Goal: Information Seeking & Learning: Learn about a topic

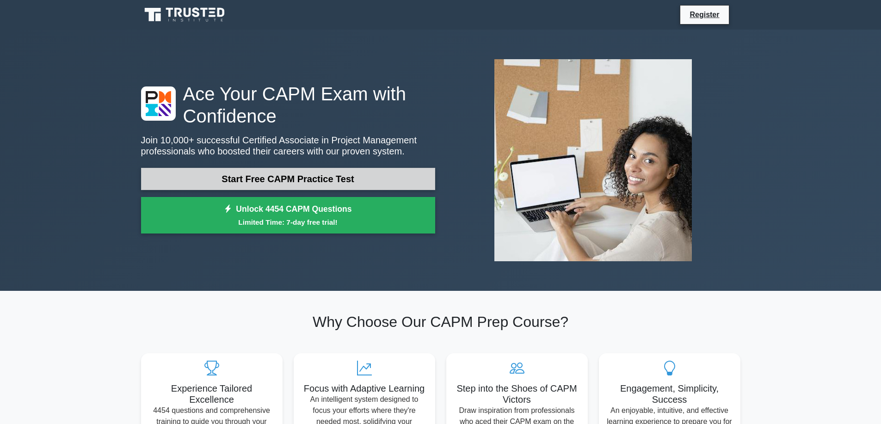
click at [286, 184] on link "Start Free CAPM Practice Test" at bounding box center [288, 179] width 294 height 22
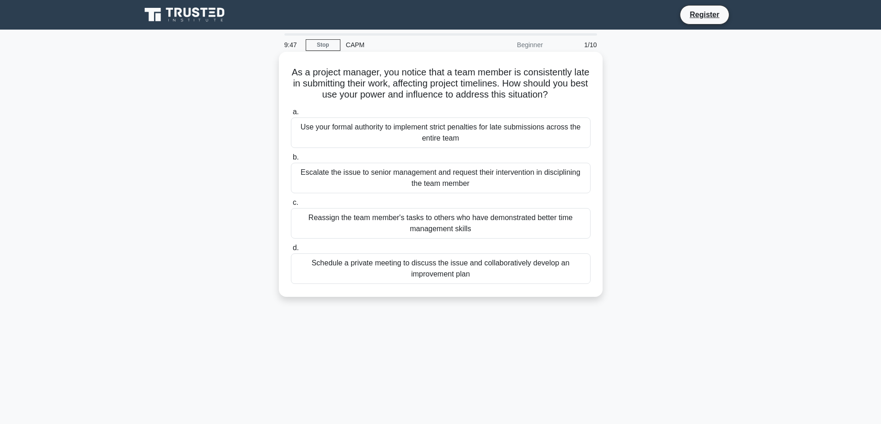
click at [451, 271] on div "Schedule a private meeting to discuss the issue and collaboratively develop an …" at bounding box center [441, 268] width 300 height 31
click at [291, 251] on input "d. Schedule a private meeting to discuss the issue and collaboratively develop …" at bounding box center [291, 248] width 0 height 6
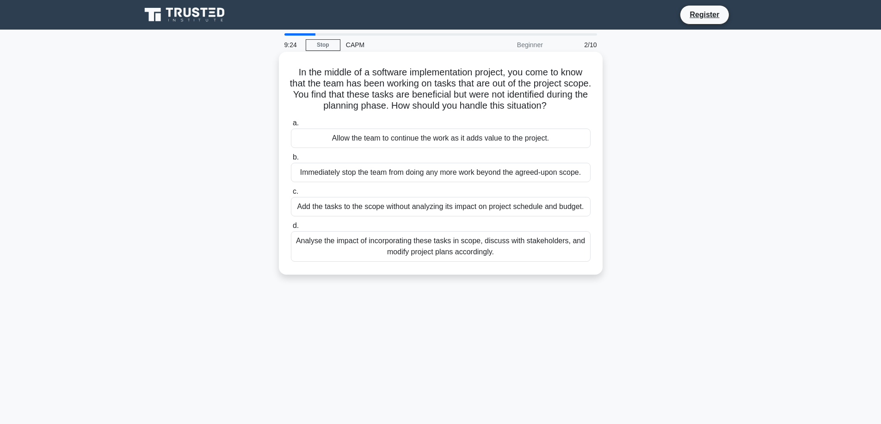
click at [454, 250] on div "Analyse the impact of incorporating these tasks in scope, discuss with stakehol…" at bounding box center [441, 246] width 300 height 31
click at [291, 229] on input "d. Analyse the impact of incorporating these tasks in scope, discuss with stake…" at bounding box center [291, 226] width 0 height 6
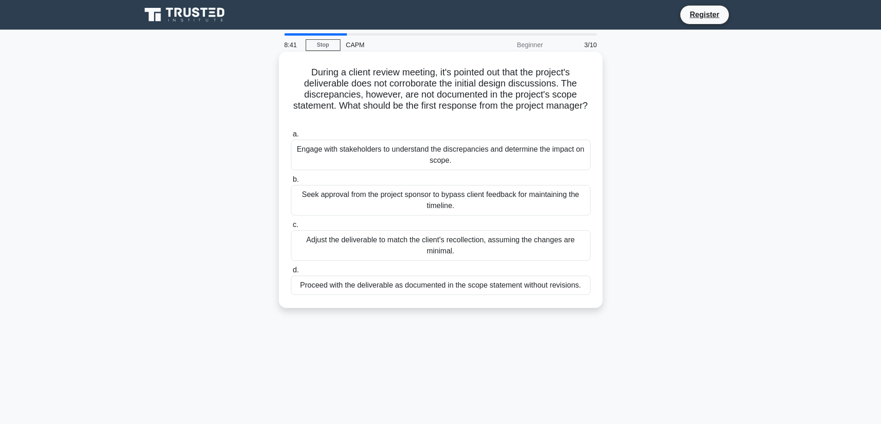
click at [540, 151] on div "Engage with stakeholders to understand the discrepancies and determine the impa…" at bounding box center [441, 155] width 300 height 31
click at [291, 137] on input "a. Engage with stakeholders to understand the discrepancies and determine the i…" at bounding box center [291, 134] width 0 height 6
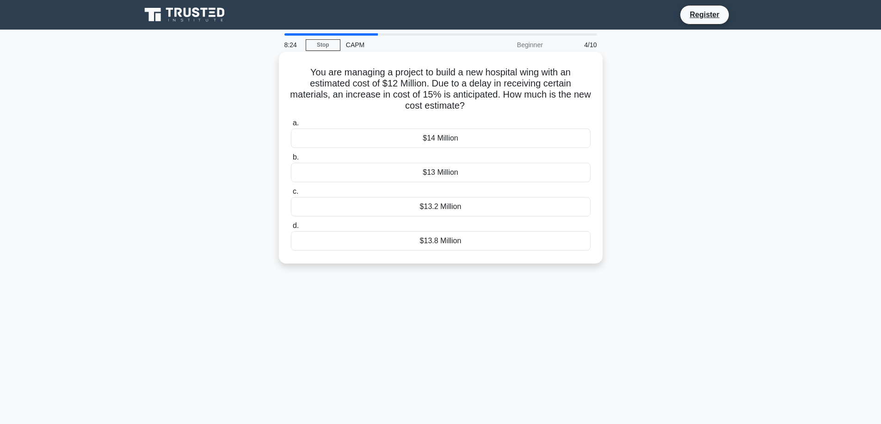
click at [419, 244] on div "$13.8 Million" at bounding box center [441, 240] width 300 height 19
click at [291, 229] on input "d. $13.8 Million" at bounding box center [291, 226] width 0 height 6
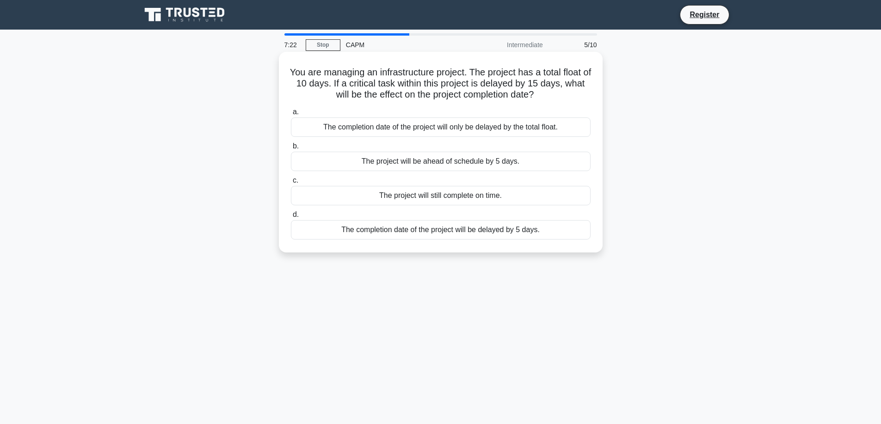
click at [338, 236] on div "The completion date of the project will be delayed by 5 days." at bounding box center [441, 229] width 300 height 19
click at [291, 218] on input "d. The completion date of the project will be delayed by 5 days." at bounding box center [291, 215] width 0 height 6
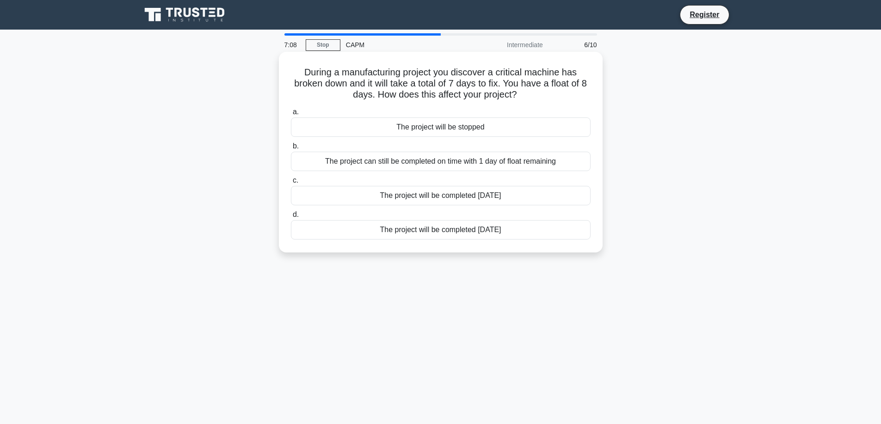
click at [414, 160] on div "The project can still be completed on time with 1 day of float remaining" at bounding box center [441, 161] width 300 height 19
click at [291, 149] on input "b. The project can still be completed on time with 1 day of float remaining" at bounding box center [291, 146] width 0 height 6
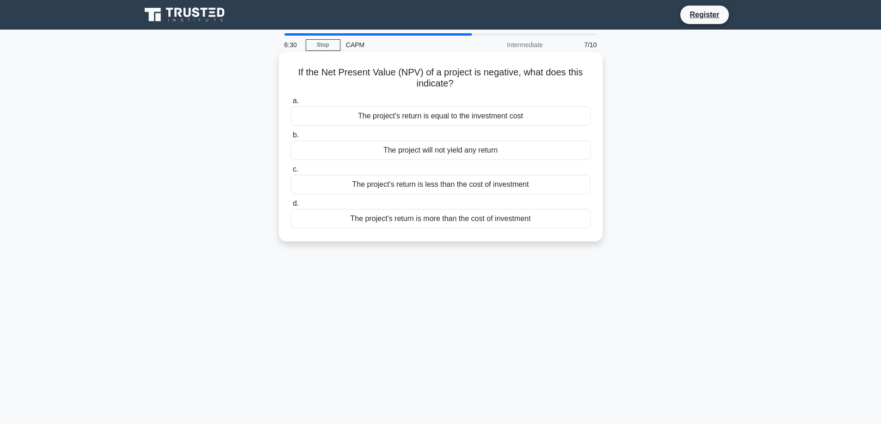
click at [327, 181] on div "The project's return is less than the cost of investment" at bounding box center [441, 184] width 300 height 19
click at [291, 173] on input "c. The project's return is less than the cost of investment" at bounding box center [291, 170] width 0 height 6
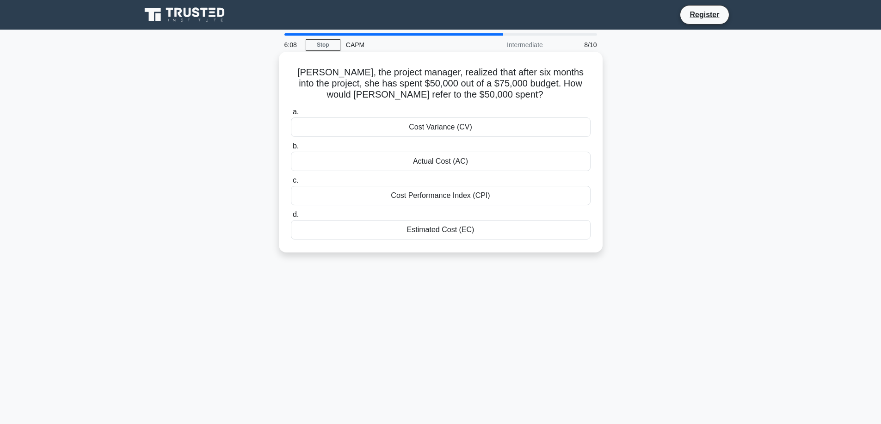
click at [314, 156] on div "Actual Cost (AC)" at bounding box center [441, 161] width 300 height 19
click at [291, 149] on input "b. Actual Cost (AC)" at bounding box center [291, 146] width 0 height 6
click at [401, 228] on div "The new total float is 2 days" at bounding box center [441, 229] width 300 height 19
click at [291, 218] on input "d. The new total float is 2 days" at bounding box center [291, 215] width 0 height 6
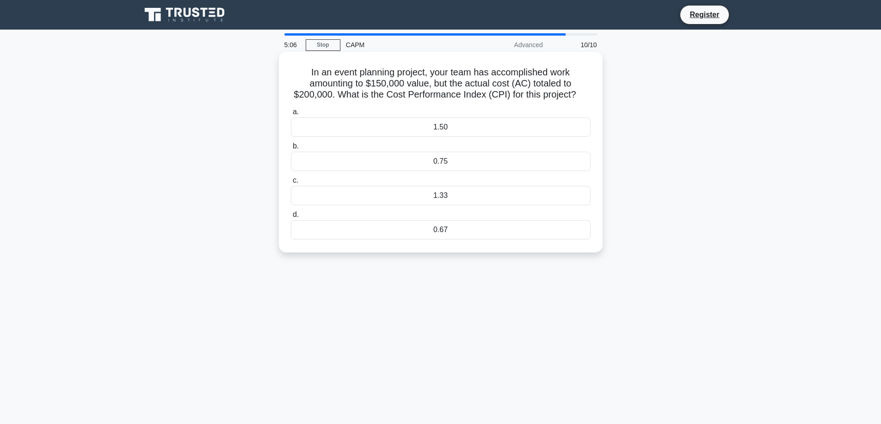
click at [362, 129] on div "1.50" at bounding box center [441, 126] width 300 height 19
click at [291, 115] on input "a. 1.50" at bounding box center [291, 112] width 0 height 6
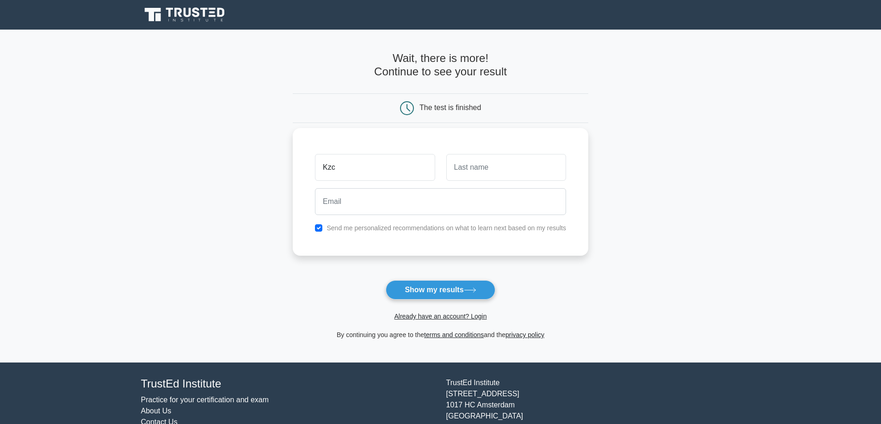
type input "Kzc"
click at [506, 173] on input "text" at bounding box center [506, 167] width 120 height 27
type input "Christa"
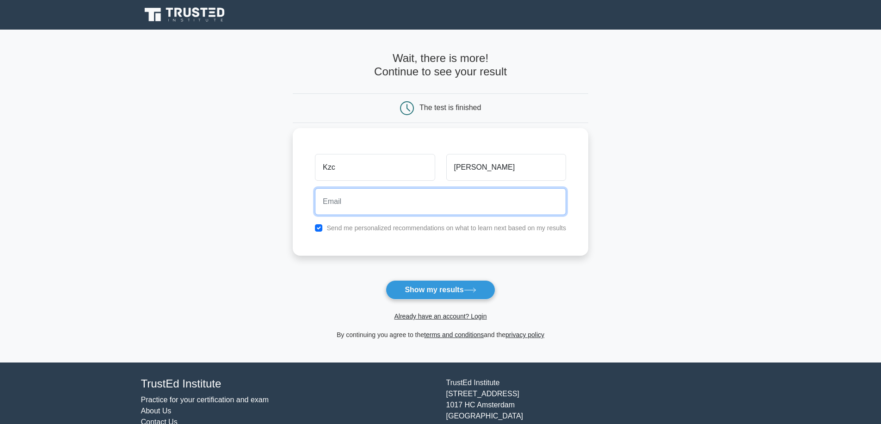
click at [379, 203] on input "email" at bounding box center [440, 201] width 251 height 27
paste input "pogoye9990@euleina.com"
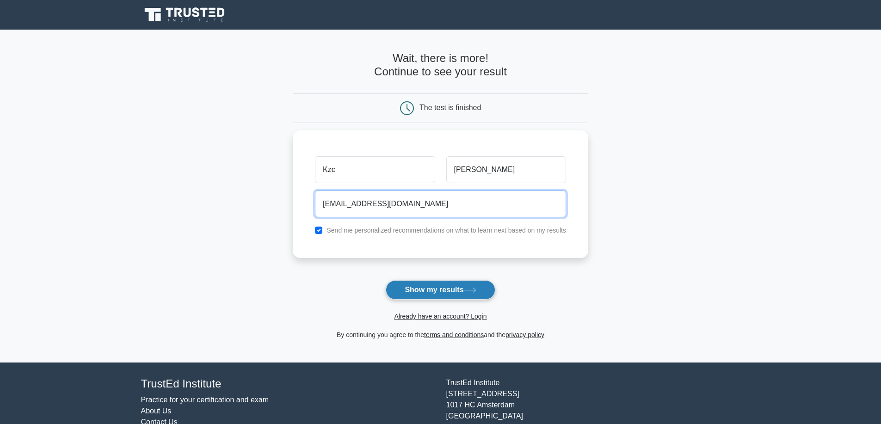
type input "pogoye9990@euleina.com"
click at [421, 290] on button "Show my results" at bounding box center [440, 289] width 109 height 19
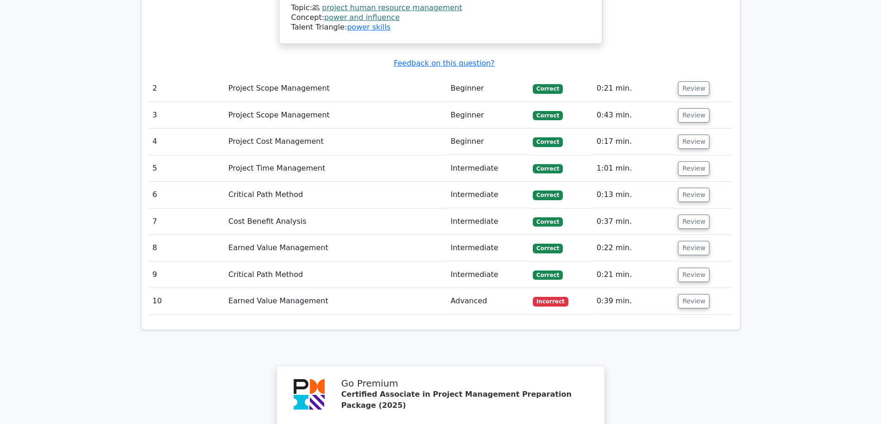
scroll to position [1341, 0]
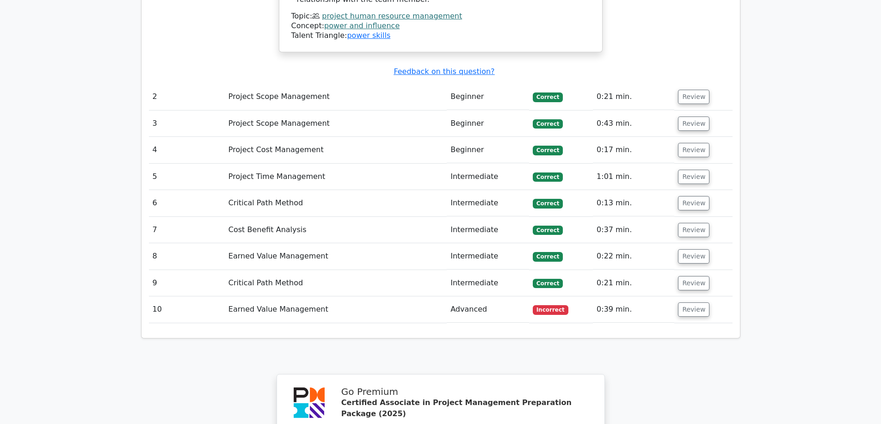
click at [292, 296] on td "Earned Value Management" at bounding box center [336, 309] width 222 height 26
click at [681, 302] on button "Review" at bounding box center [693, 309] width 31 height 14
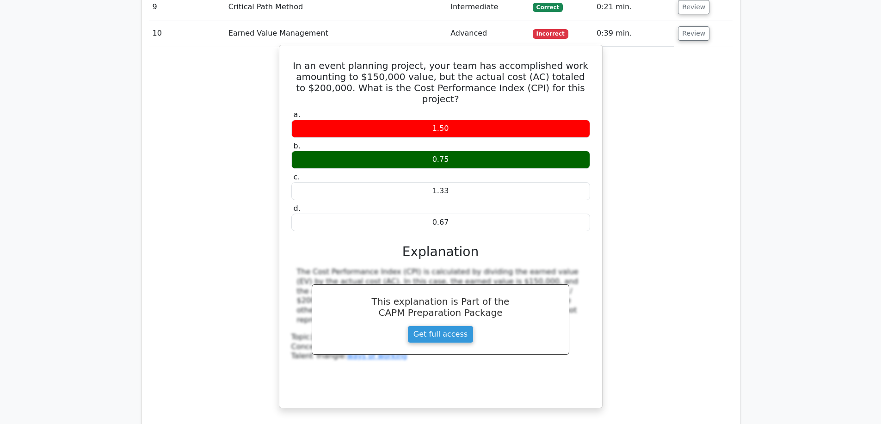
scroll to position [1619, 0]
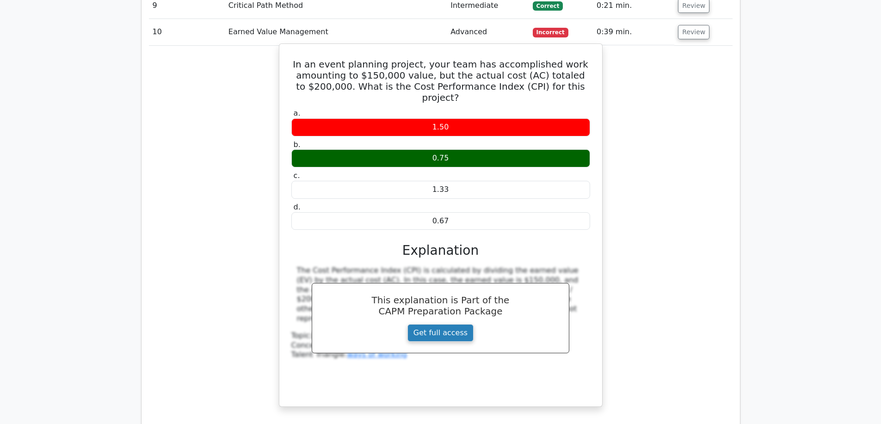
click at [421, 324] on link "Get full access" at bounding box center [440, 333] width 66 height 18
